Goal: Task Accomplishment & Management: Manage account settings

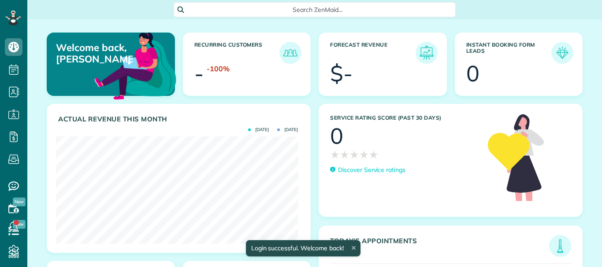
scroll to position [107, 242]
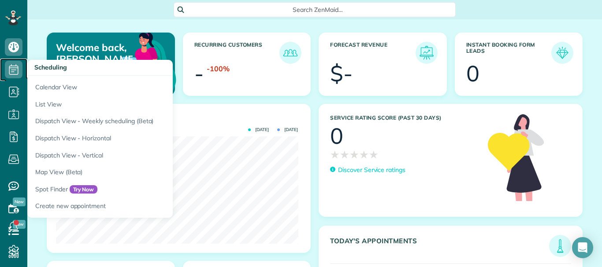
click at [10, 66] on use at bounding box center [13, 69] width 9 height 11
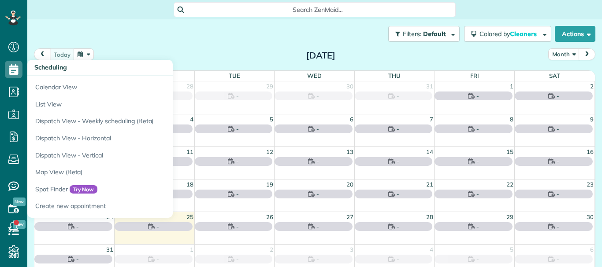
scroll to position [4, 4]
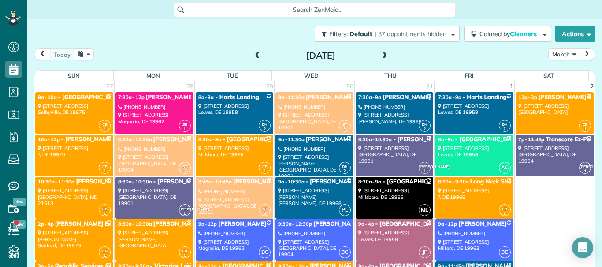
click at [590, 202] on div "Filters: Default | 37 appointments hidden Colored by Cleaners Color by Cleaner …" at bounding box center [314, 134] width 574 height 230
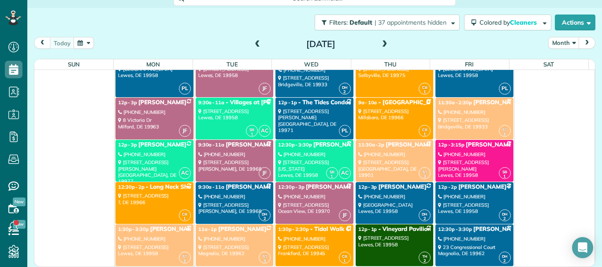
scroll to position [7327, 0]
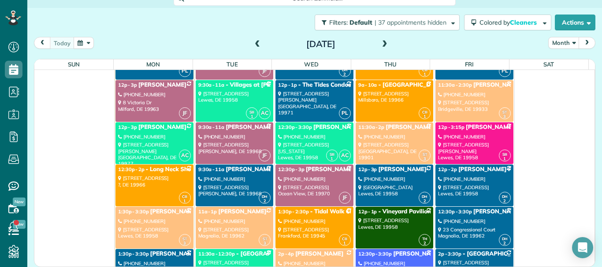
click at [239, 221] on div "(609) 508-3903" at bounding box center [234, 221] width 73 height 6
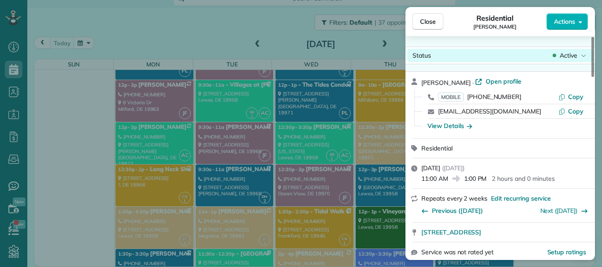
click at [569, 57] on span "Active" at bounding box center [568, 55] width 18 height 9
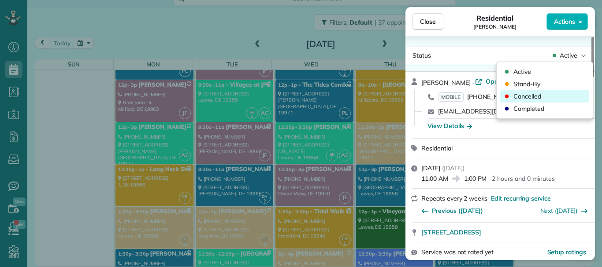
click at [536, 96] on span "Cancelled" at bounding box center [527, 96] width 28 height 9
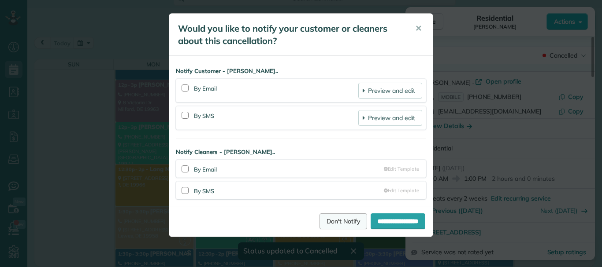
scroll to position [7327, 0]
click at [184, 192] on div at bounding box center [184, 190] width 7 height 7
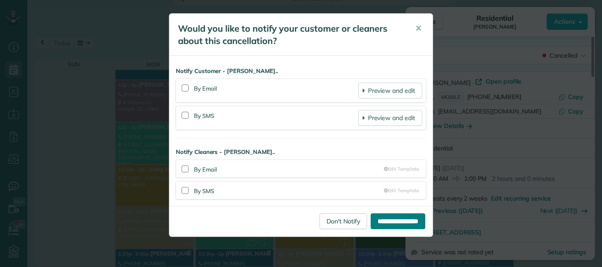
click at [371, 216] on input "**********" at bounding box center [397, 222] width 55 height 16
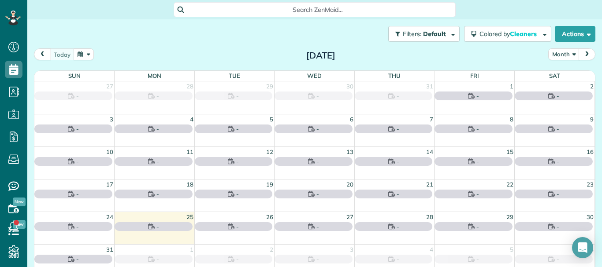
scroll to position [4, 4]
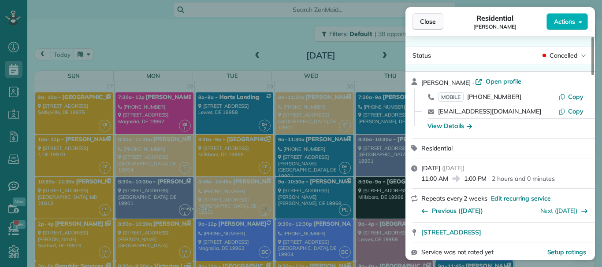
click at [424, 19] on span "Close" at bounding box center [428, 21] width 16 height 9
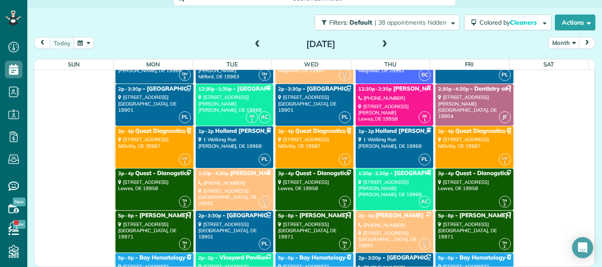
scroll to position [7541, 0]
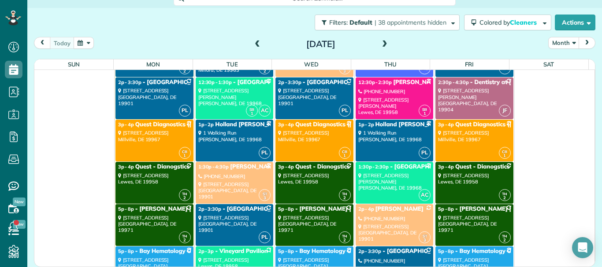
click at [241, 174] on div "(540) 273-2268" at bounding box center [234, 177] width 73 height 6
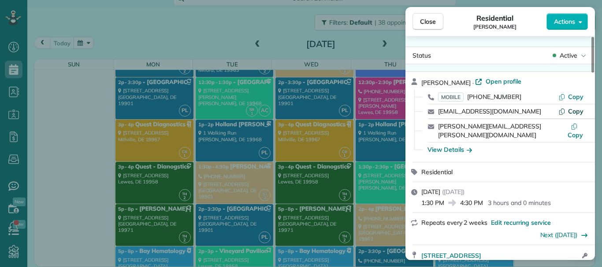
click at [575, 111] on span "Copy" at bounding box center [575, 111] width 15 height 8
